Goal: Check status: Check status

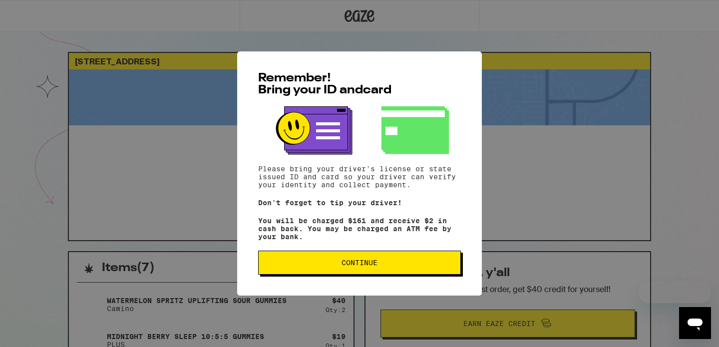
click at [354, 266] on span "Continue" at bounding box center [359, 262] width 36 height 7
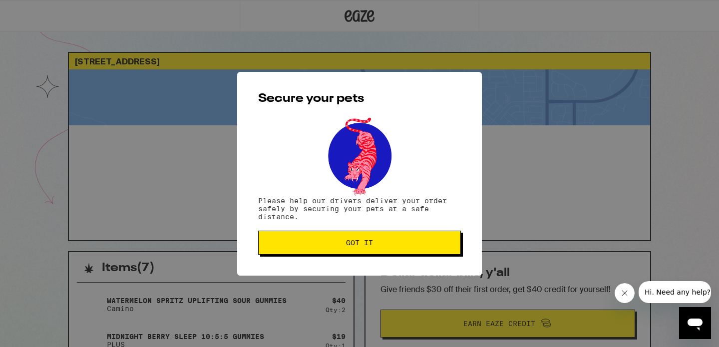
click at [359, 246] on span "Got it" at bounding box center [359, 242] width 27 height 7
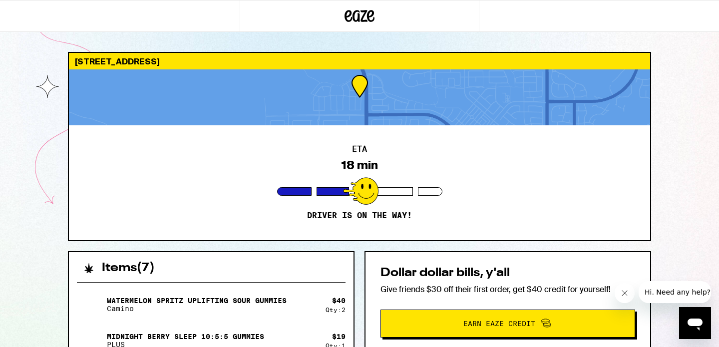
click at [7, 214] on div "5000 Maestro Way Roseville 95747 ETA 18 min Driver is on the way! Items ( 7 ) W…" at bounding box center [359, 336] width 719 height 673
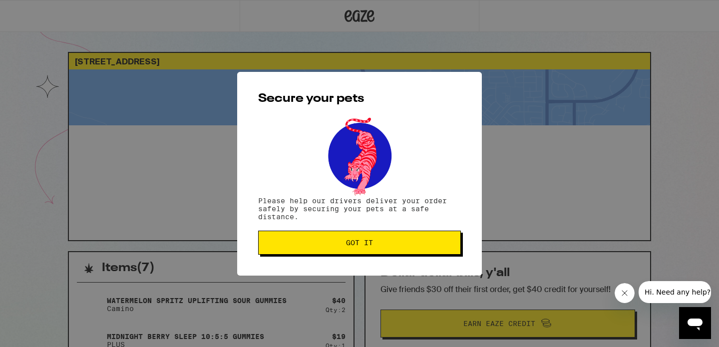
click at [364, 246] on span "Got it" at bounding box center [359, 242] width 27 height 7
